Goal: Information Seeking & Learning: Check status

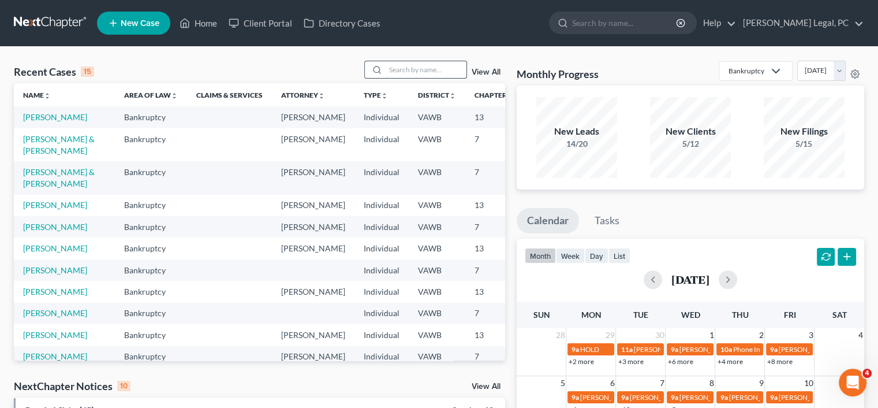
click at [400, 72] on input "search" at bounding box center [426, 69] width 81 height 17
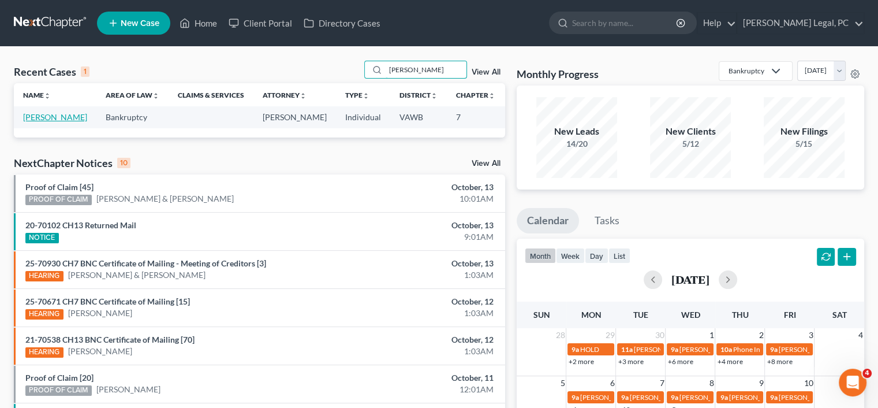
type input "[PERSON_NAME]"
click at [28, 117] on link "[PERSON_NAME]" at bounding box center [55, 117] width 64 height 10
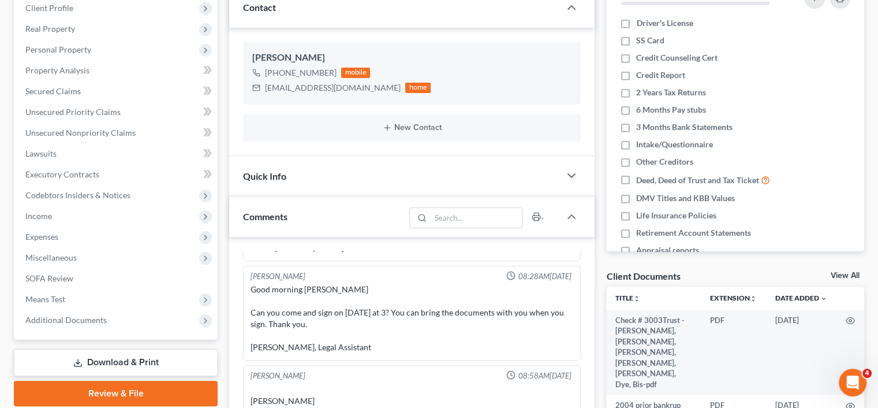
scroll to position [231, 0]
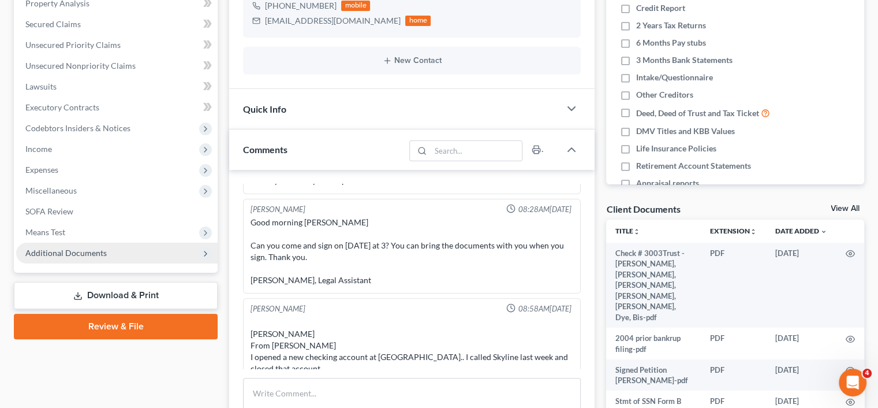
click at [104, 251] on span "Additional Documents" at bounding box center [65, 253] width 81 height 10
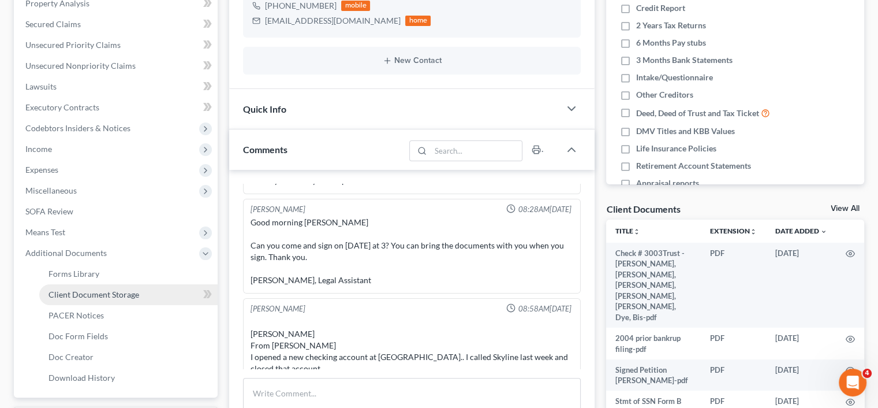
click at [115, 287] on link "Client Document Storage" at bounding box center [128, 294] width 178 height 21
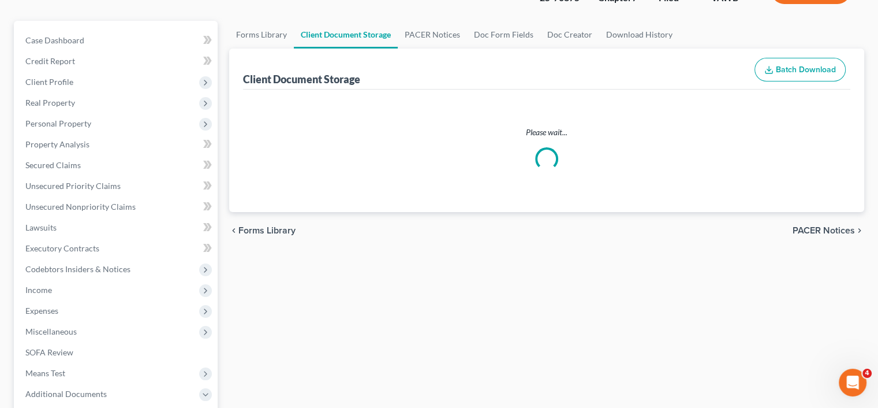
scroll to position [3, 0]
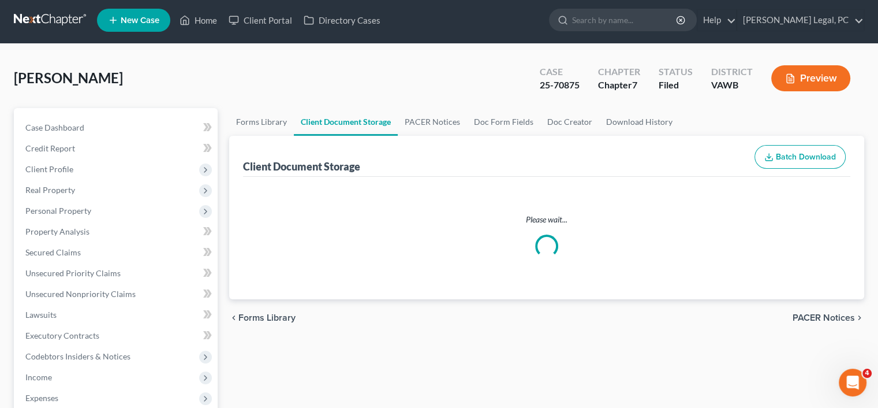
select select "0"
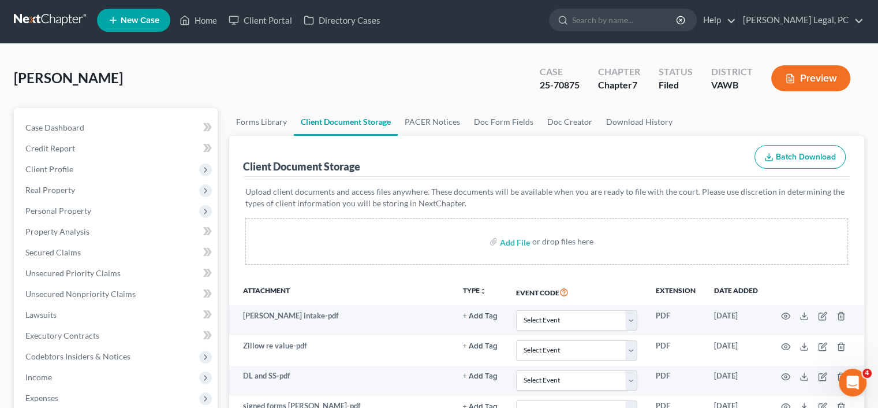
scroll to position [0, 0]
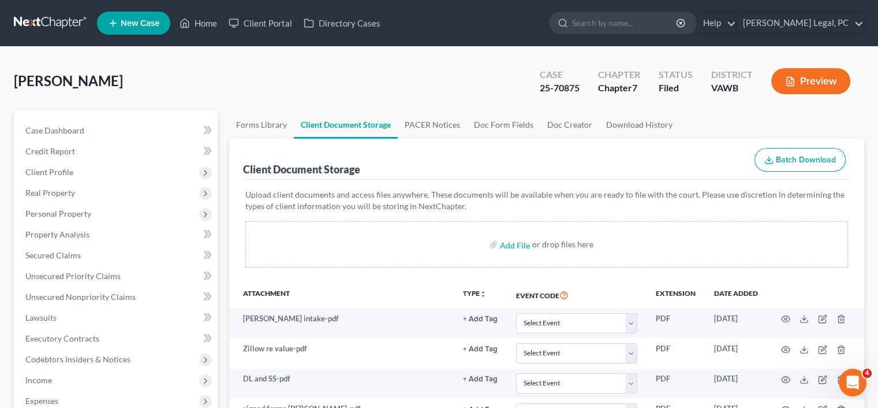
click at [398, 270] on div "Upload client documents and access files anywhere. These documents will be avai…" at bounding box center [547, 231] width 608 height 102
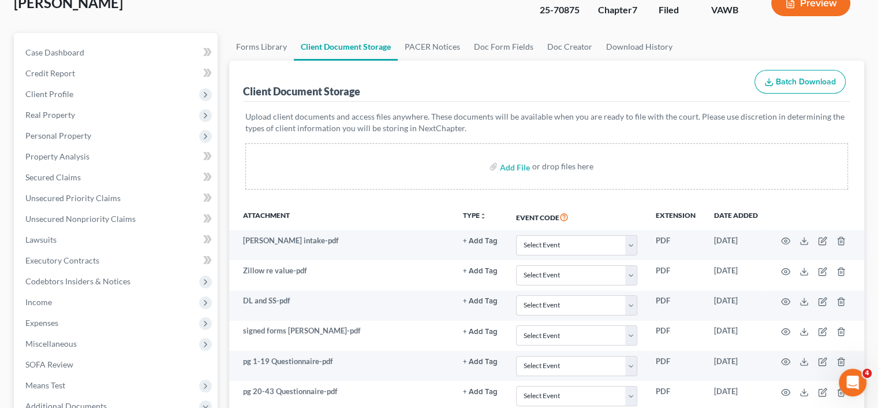
scroll to position [115, 0]
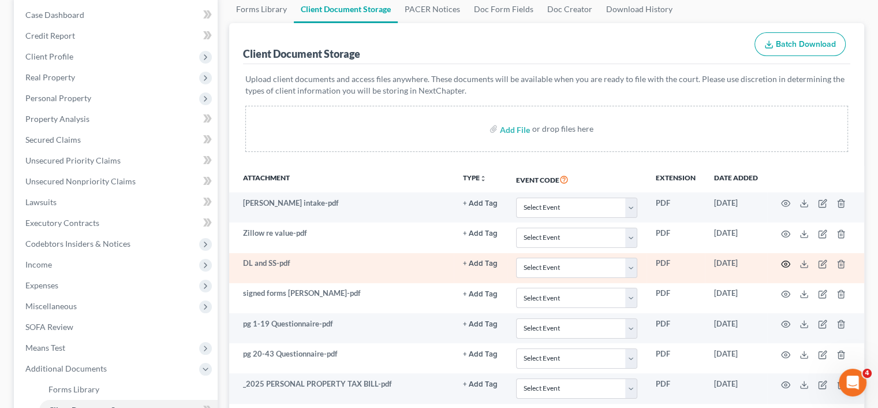
click at [787, 265] on icon "button" at bounding box center [785, 263] width 9 height 9
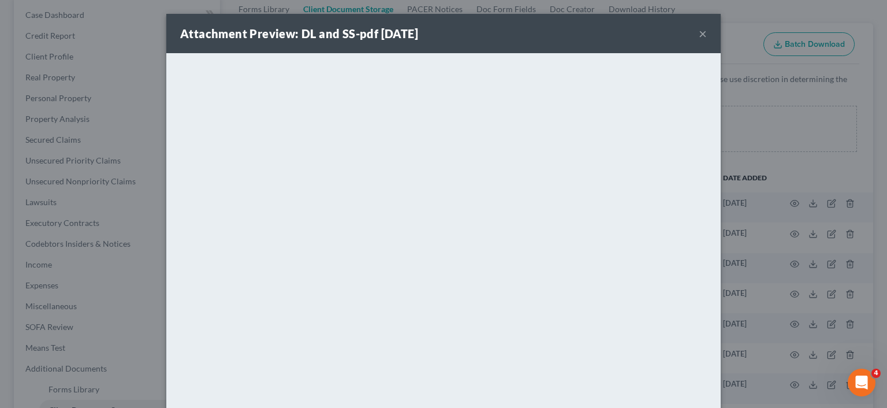
click at [694, 35] on div "Attachment Preview: DL and SS-pdf [DATE] ×" at bounding box center [443, 33] width 554 height 39
click at [701, 36] on button "×" at bounding box center [703, 34] width 8 height 14
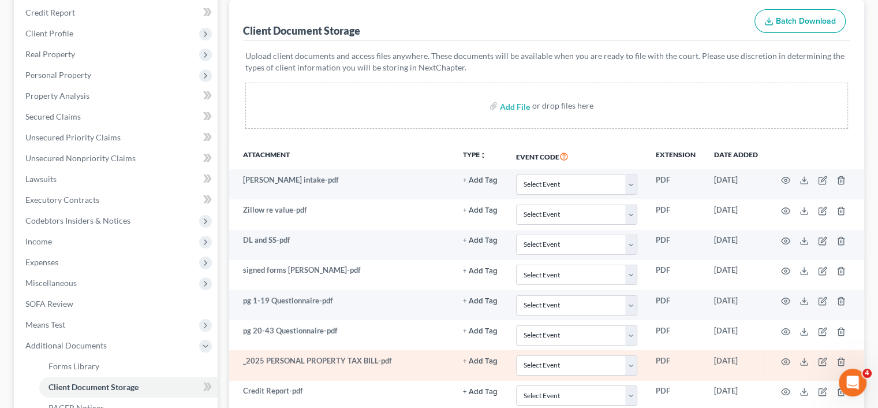
scroll to position [173, 0]
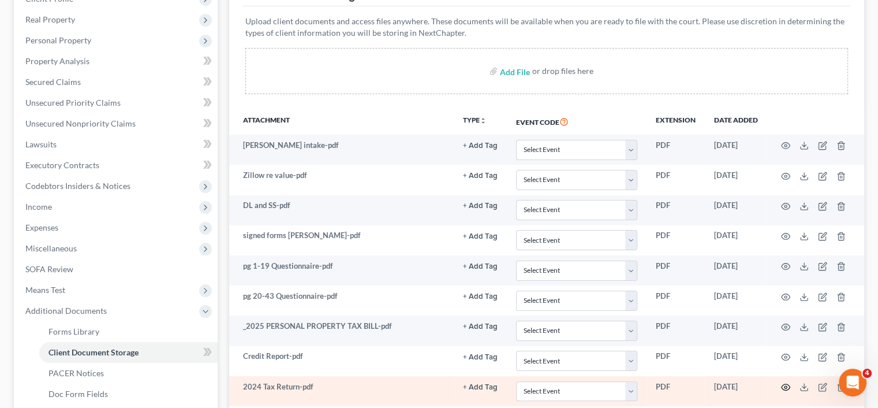
click at [789, 387] on icon "button" at bounding box center [785, 386] width 9 height 9
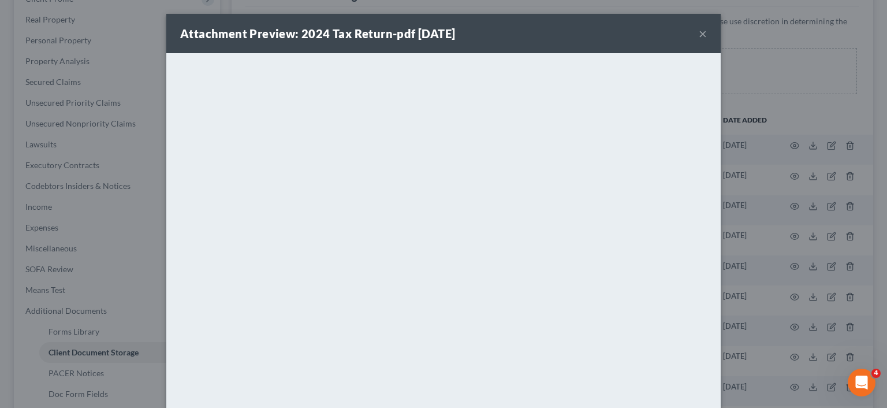
click at [702, 33] on button "×" at bounding box center [703, 34] width 8 height 14
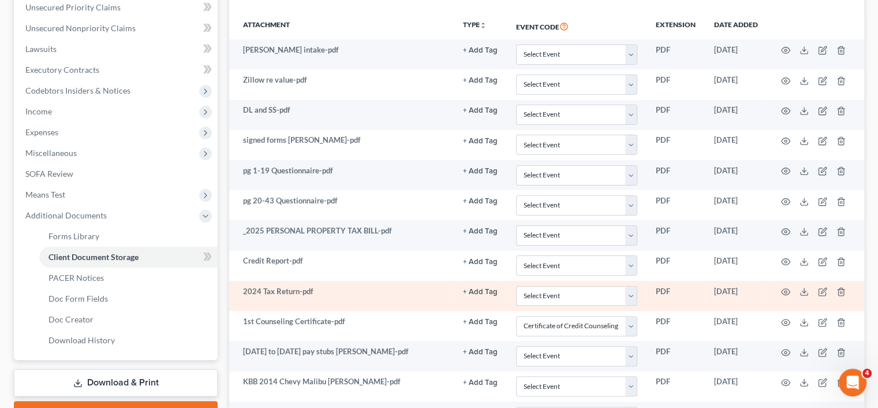
scroll to position [289, 0]
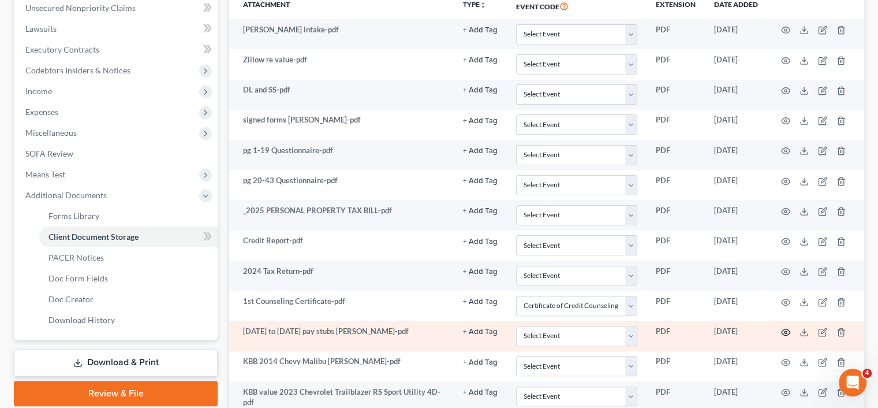
click at [785, 332] on icon "button" at bounding box center [786, 332] width 9 height 6
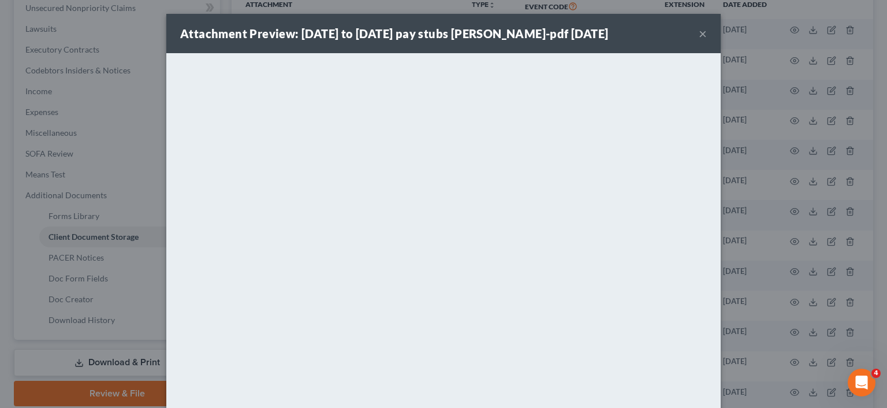
click at [700, 31] on button "×" at bounding box center [703, 34] width 8 height 14
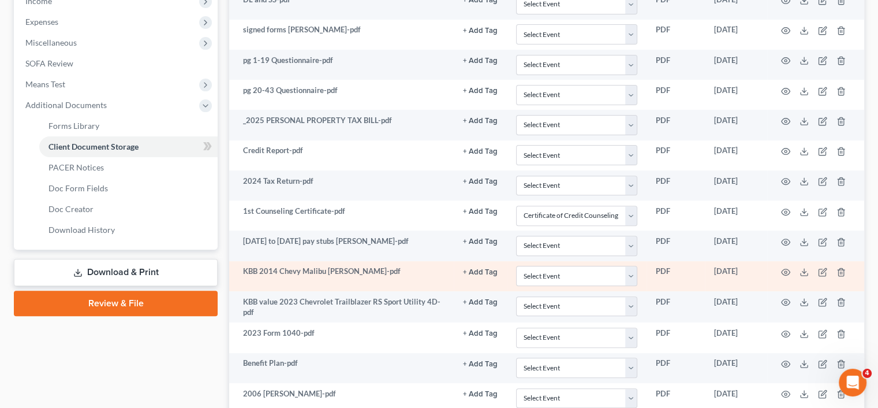
scroll to position [404, 0]
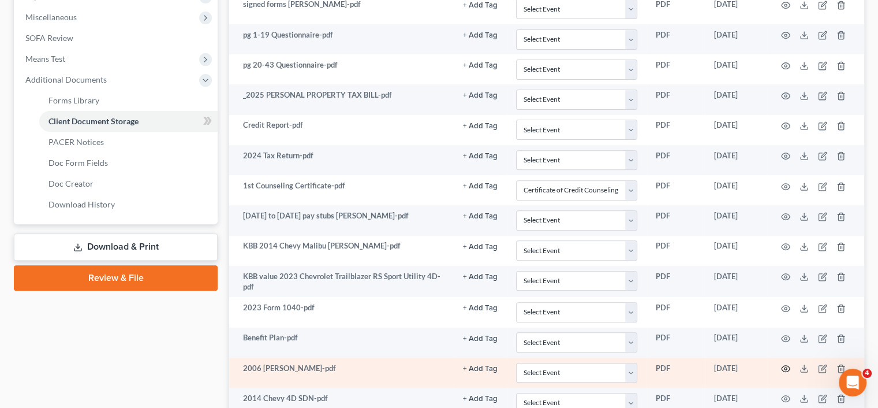
click at [784, 364] on icon "button" at bounding box center [785, 368] width 9 height 9
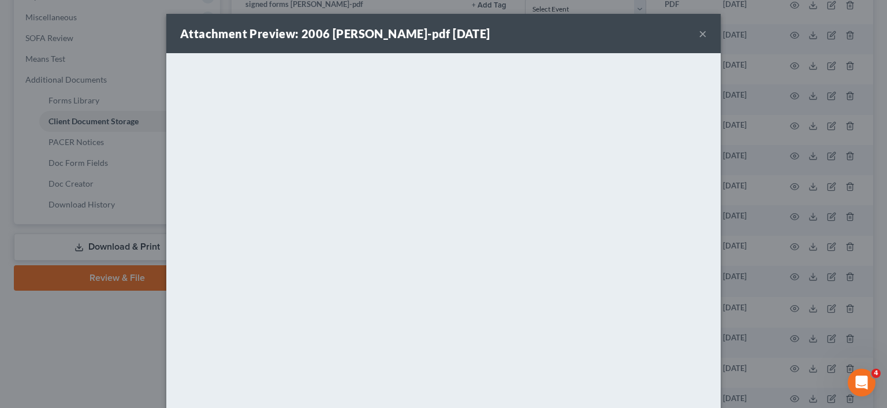
click at [700, 28] on button "×" at bounding box center [703, 34] width 8 height 14
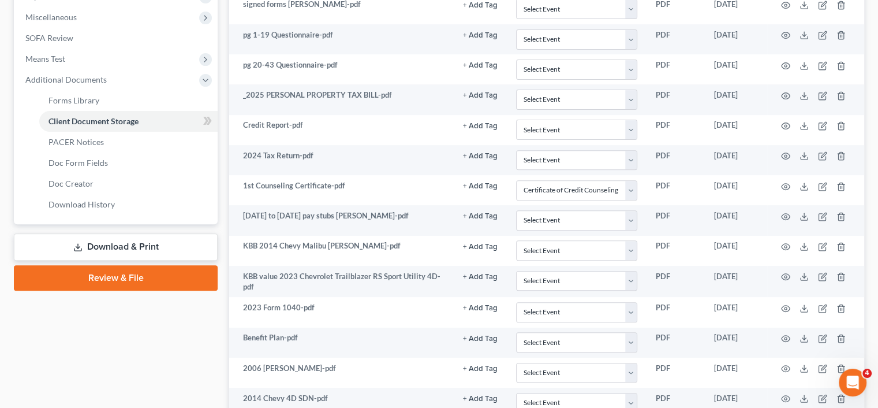
drag, startPoint x: 777, startPoint y: 393, endPoint x: 136, endPoint y: 376, distance: 641.2
click at [136, 376] on div "Case Dashboard Payments Invoices Payments Payments Credit Report Client Profile" at bounding box center [115, 182] width 215 height 951
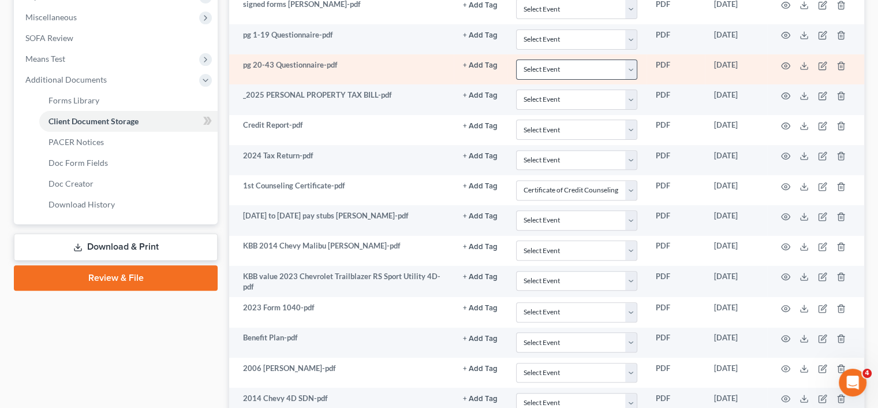
drag, startPoint x: 561, startPoint y: 20, endPoint x: 587, endPoint y: 65, distance: 51.7
click at [568, 34] on tbody "[PERSON_NAME] intake-pdf + Add Tag Select an option or create one 2nd Course Ba…" at bounding box center [546, 257] width 635 height 707
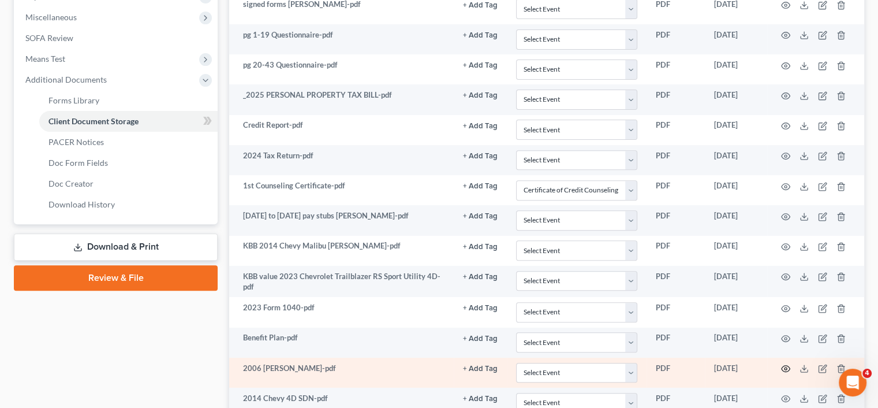
click at [787, 364] on icon "button" at bounding box center [785, 368] width 9 height 9
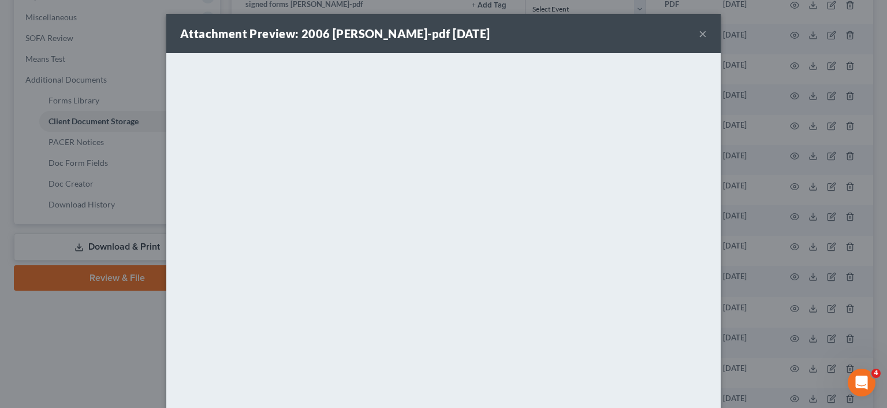
click at [699, 38] on button "×" at bounding box center [703, 34] width 8 height 14
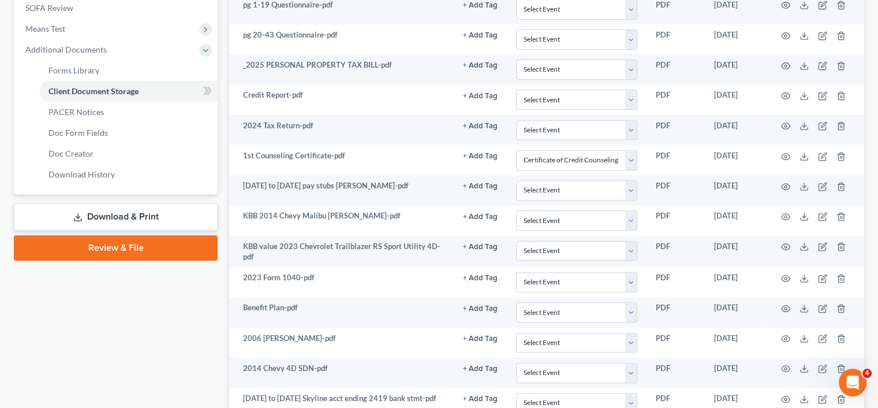
scroll to position [462, 0]
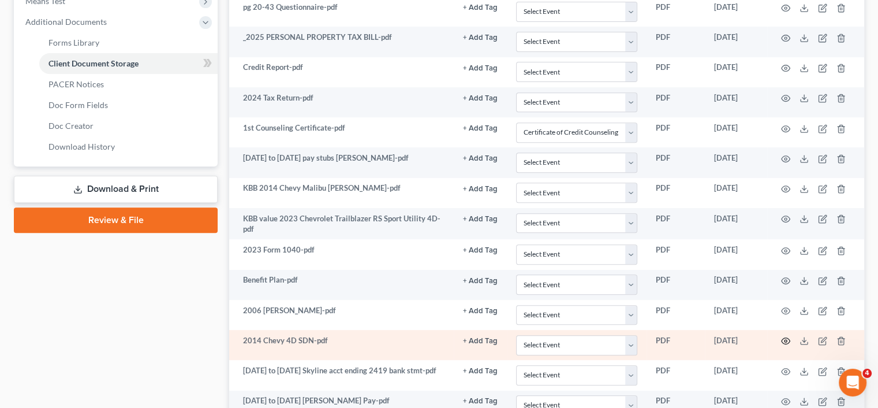
click at [787, 336] on icon "button" at bounding box center [785, 340] width 9 height 9
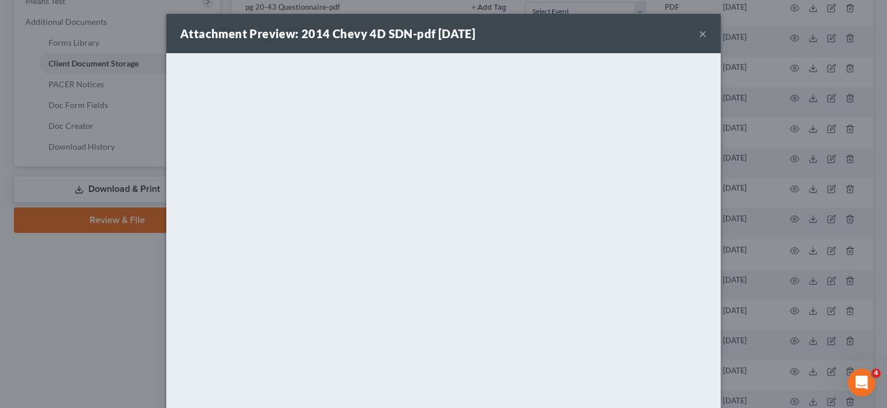
click at [705, 36] on div "Attachment Preview: 2014 Chevy 4D SDN-pdf [DATE] ×" at bounding box center [443, 33] width 554 height 39
click at [699, 36] on button "×" at bounding box center [703, 34] width 8 height 14
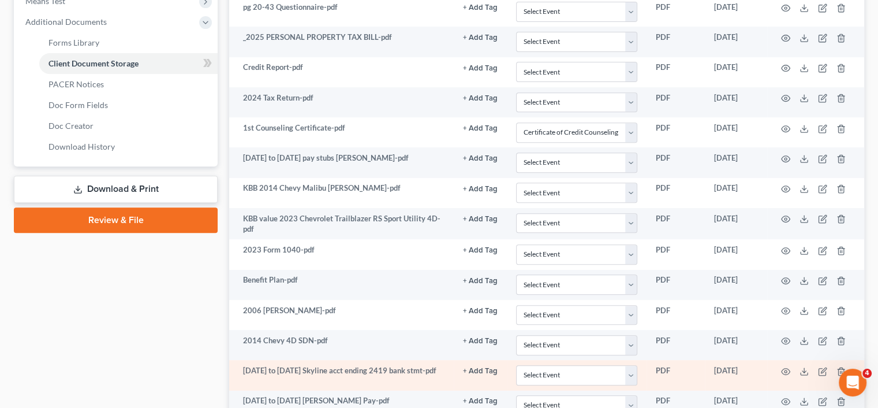
click at [792, 367] on td at bounding box center [815, 375] width 97 height 30
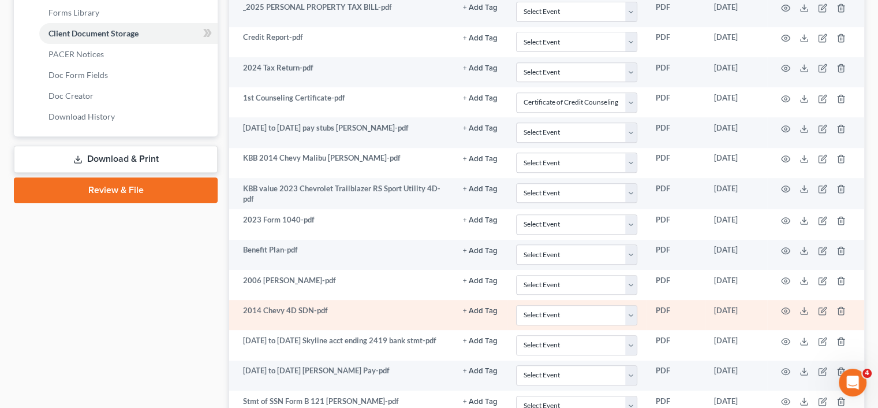
scroll to position [520, 0]
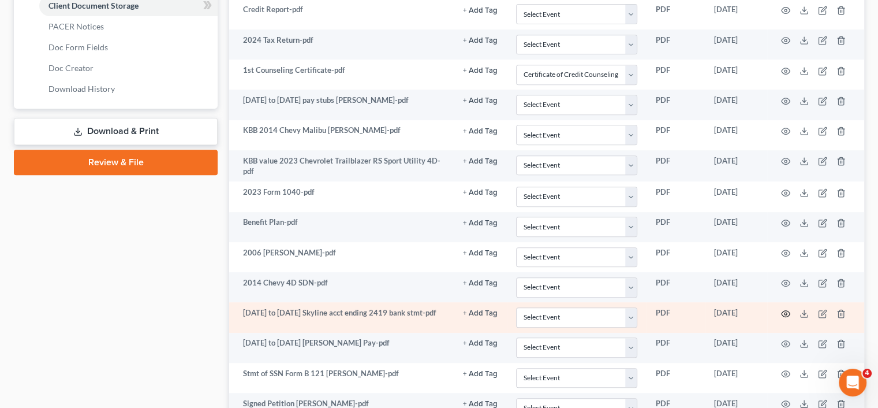
click at [782, 312] on icon "button" at bounding box center [785, 313] width 9 height 9
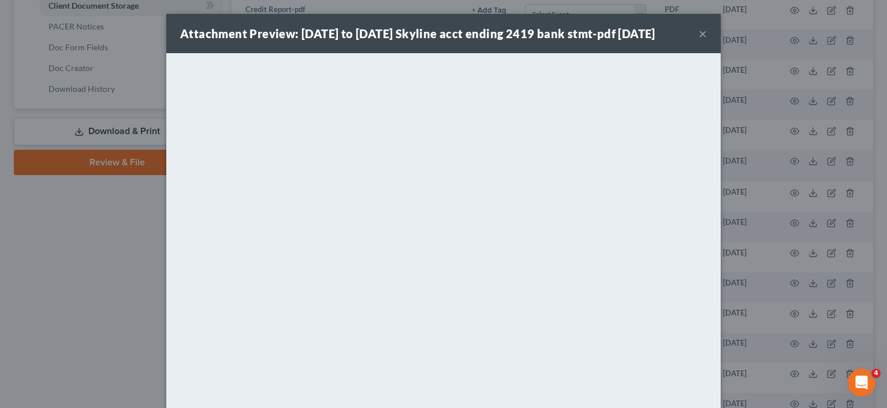
click at [699, 34] on button "×" at bounding box center [703, 34] width 8 height 14
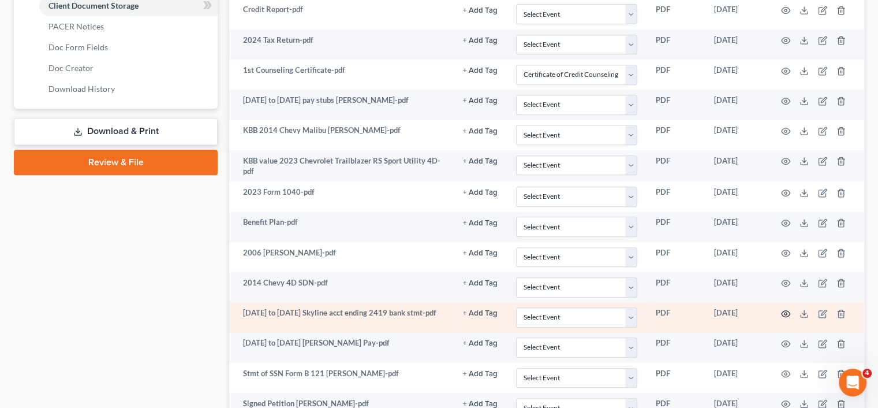
click at [786, 312] on circle "button" at bounding box center [786, 313] width 2 height 2
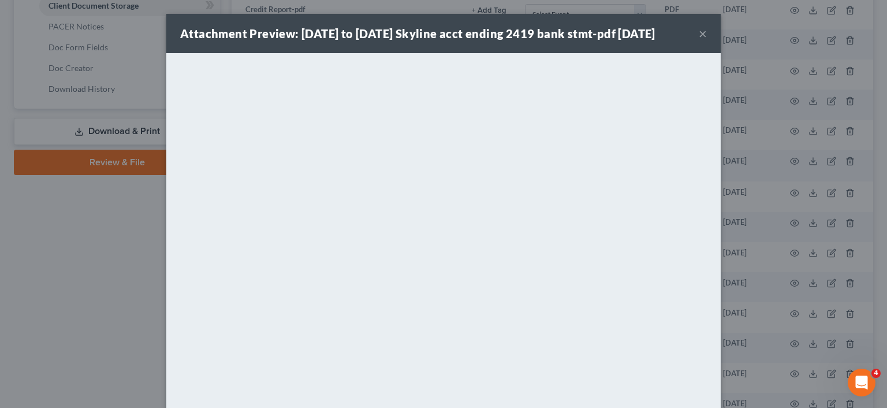
click at [693, 36] on div "Attachment Preview: [DATE] to [DATE] Skyline acct ending 2419 bank stmt-pdf [DA…" at bounding box center [443, 33] width 554 height 39
click at [699, 36] on button "×" at bounding box center [703, 34] width 8 height 14
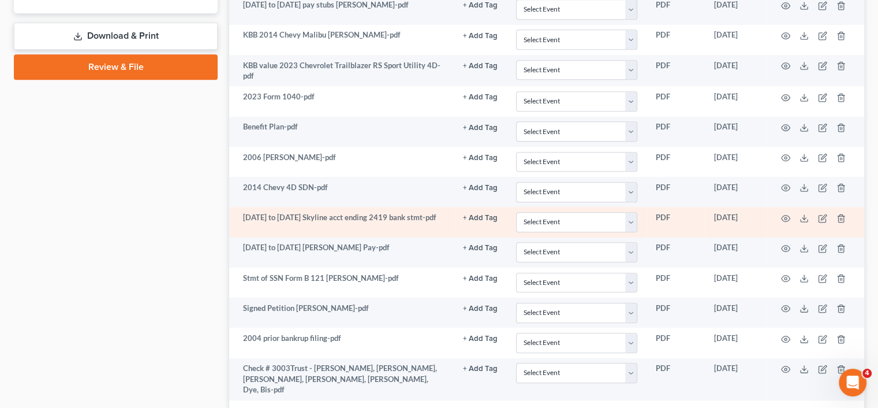
scroll to position [635, 0]
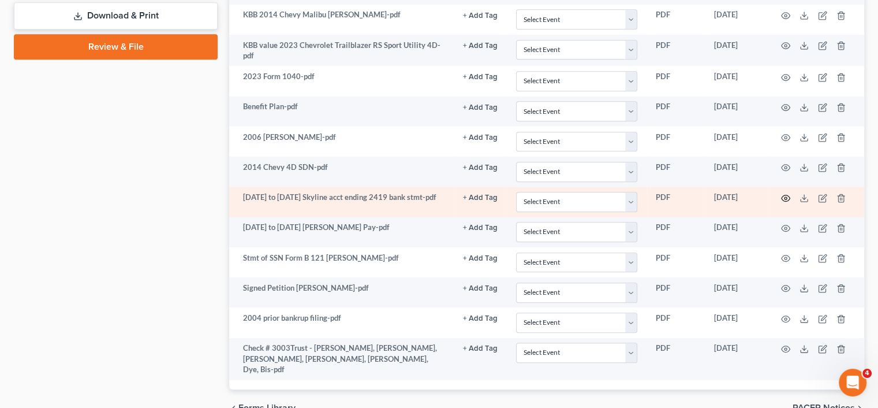
click at [782, 195] on icon "button" at bounding box center [785, 197] width 9 height 9
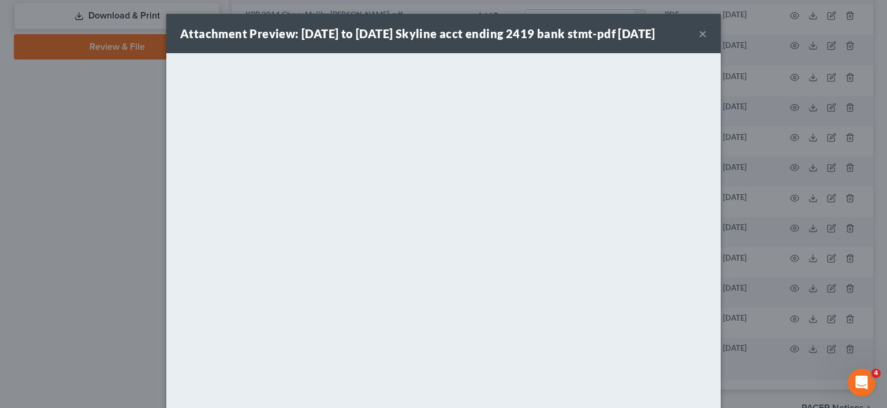
click at [700, 34] on button "×" at bounding box center [703, 34] width 8 height 14
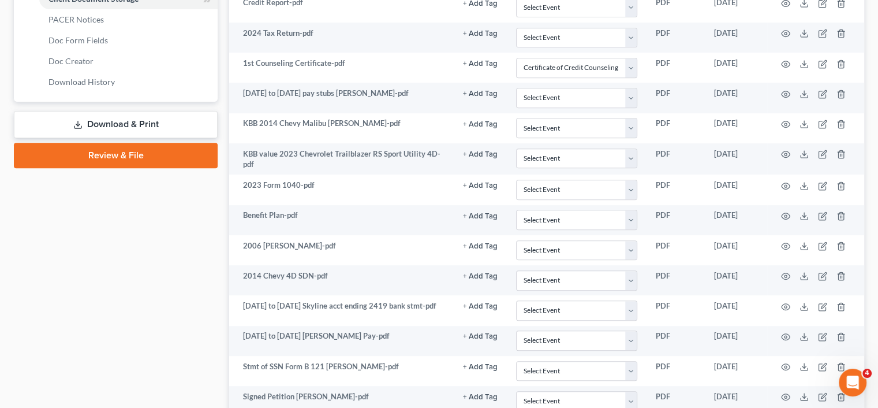
scroll to position [520, 0]
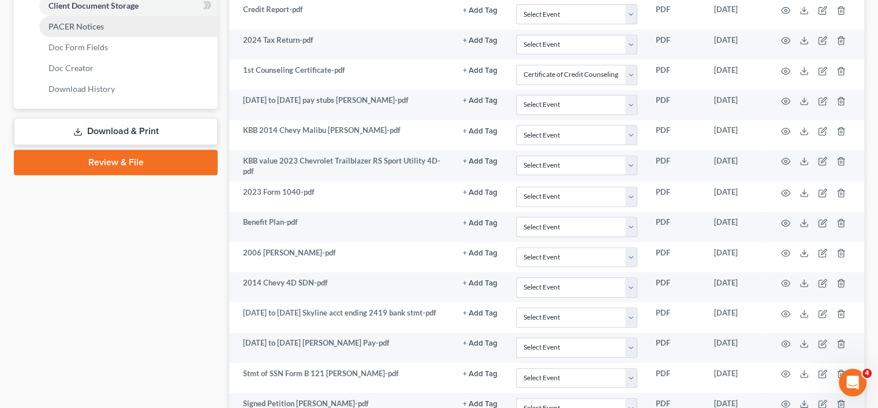
click at [73, 20] on link "PACER Notices" at bounding box center [128, 26] width 178 height 21
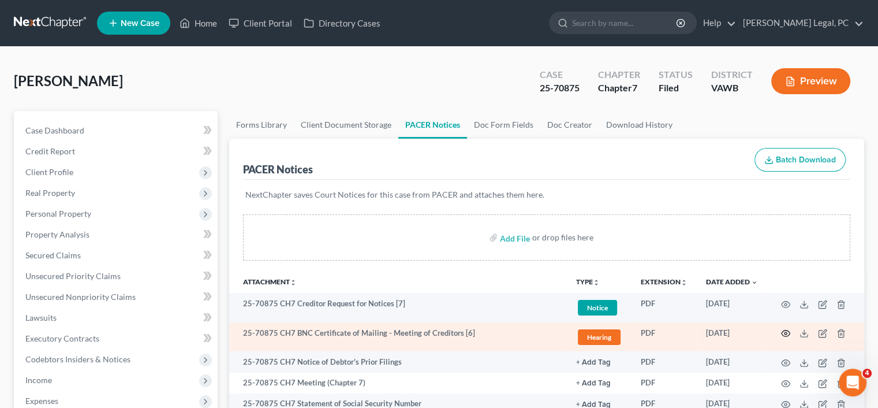
click at [788, 332] on icon "button" at bounding box center [785, 333] width 9 height 9
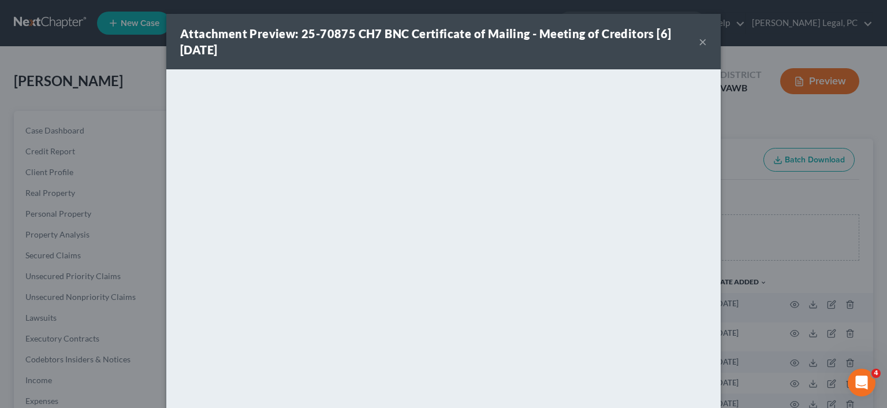
click at [699, 38] on button "×" at bounding box center [703, 42] width 8 height 14
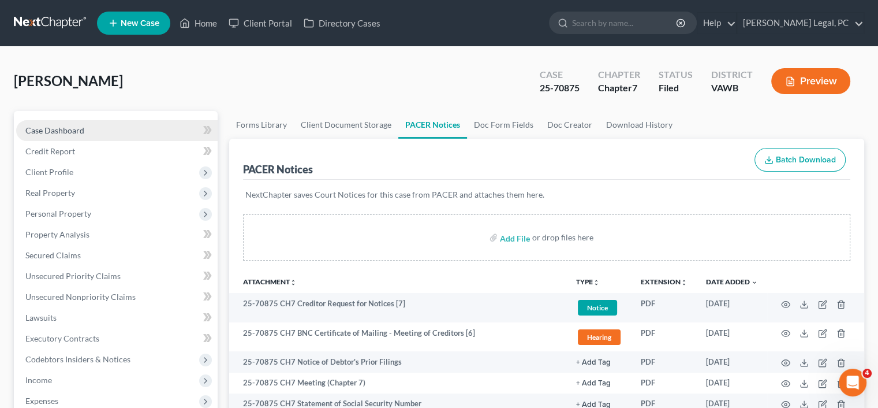
click at [68, 134] on span "Case Dashboard" at bounding box center [54, 130] width 59 height 10
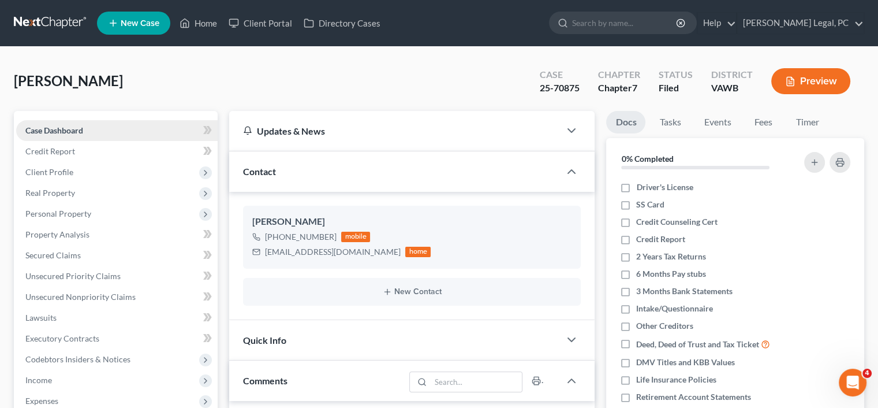
scroll to position [381, 0]
